Goal: Information Seeking & Learning: Learn about a topic

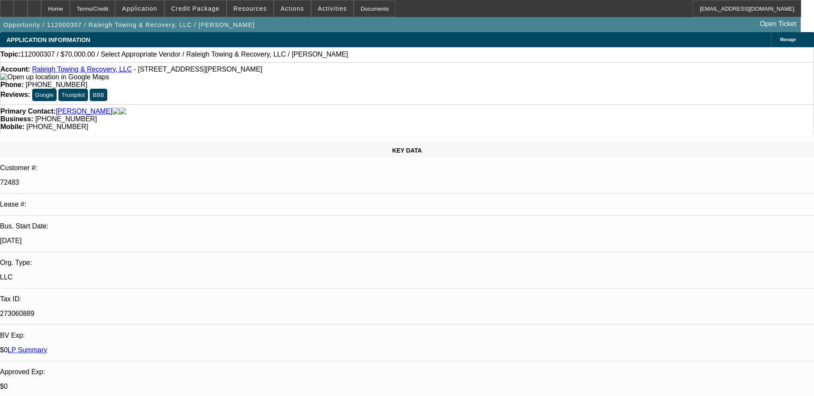
select select "0"
select select "2"
select select "0.1"
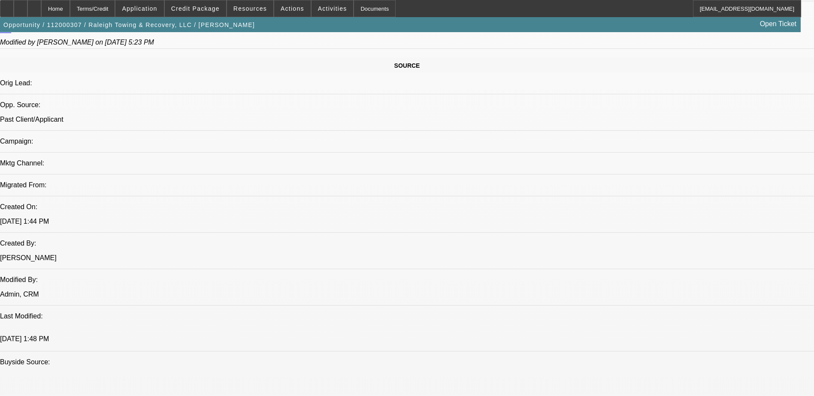
scroll to position [515, 0]
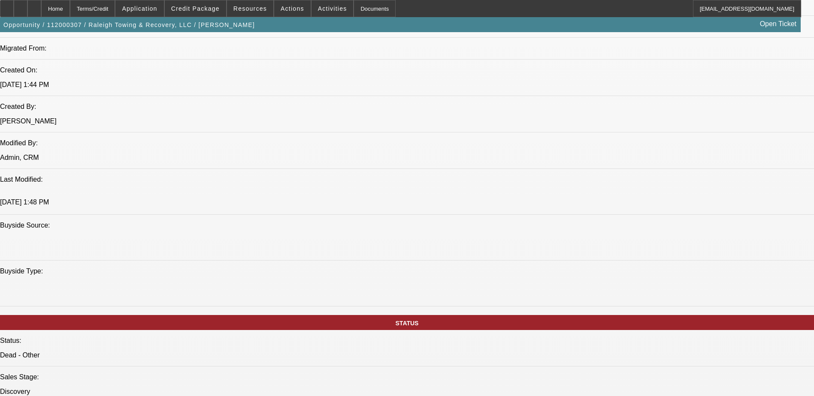
scroll to position [129, 8]
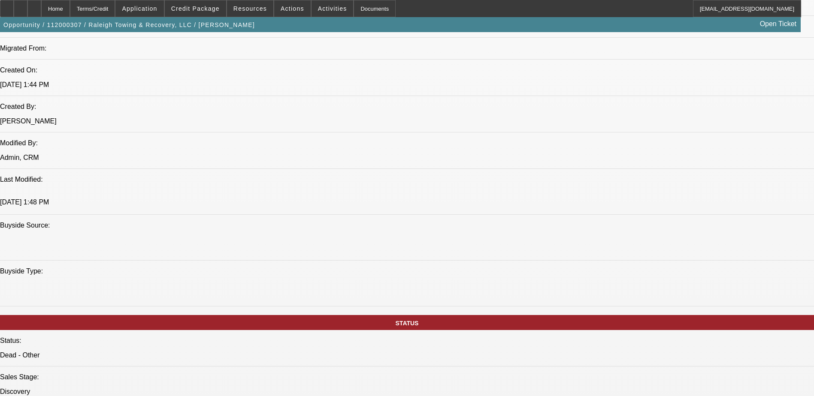
scroll to position [129, 8]
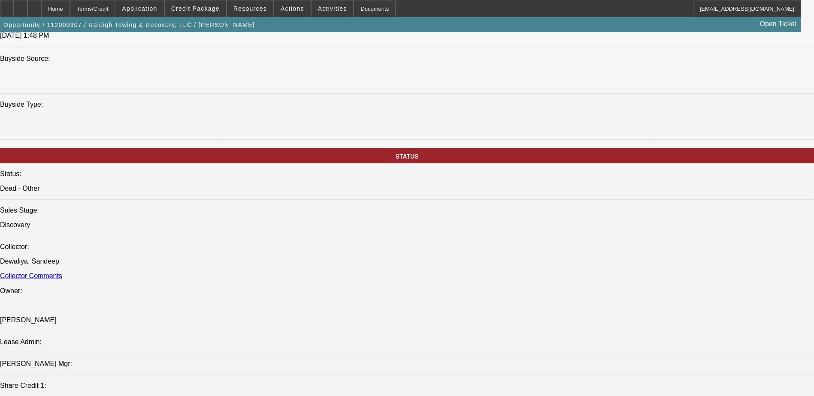
scroll to position [815, 0]
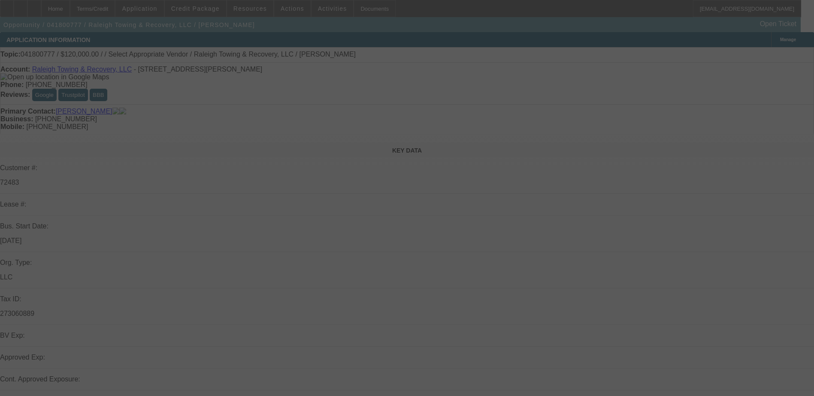
select select "0"
select select "2"
select select "0.1"
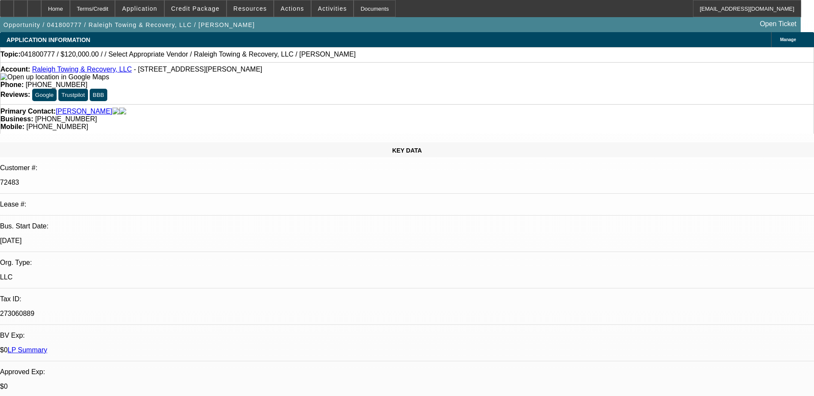
scroll to position [69, 0]
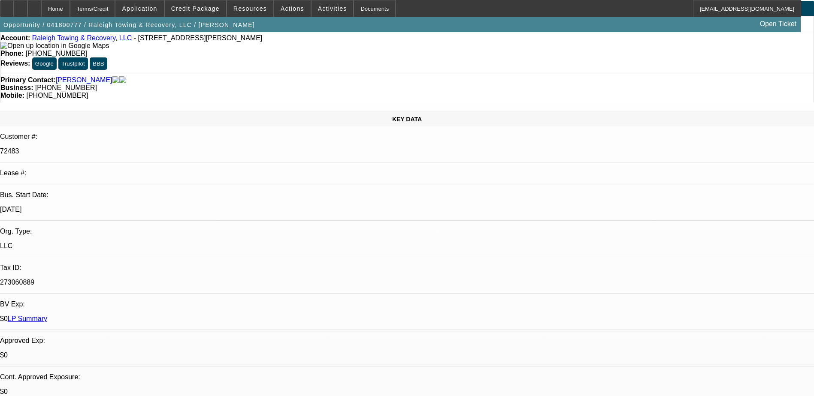
scroll to position [0, 0]
